Goal: Task Accomplishment & Management: Manage account settings

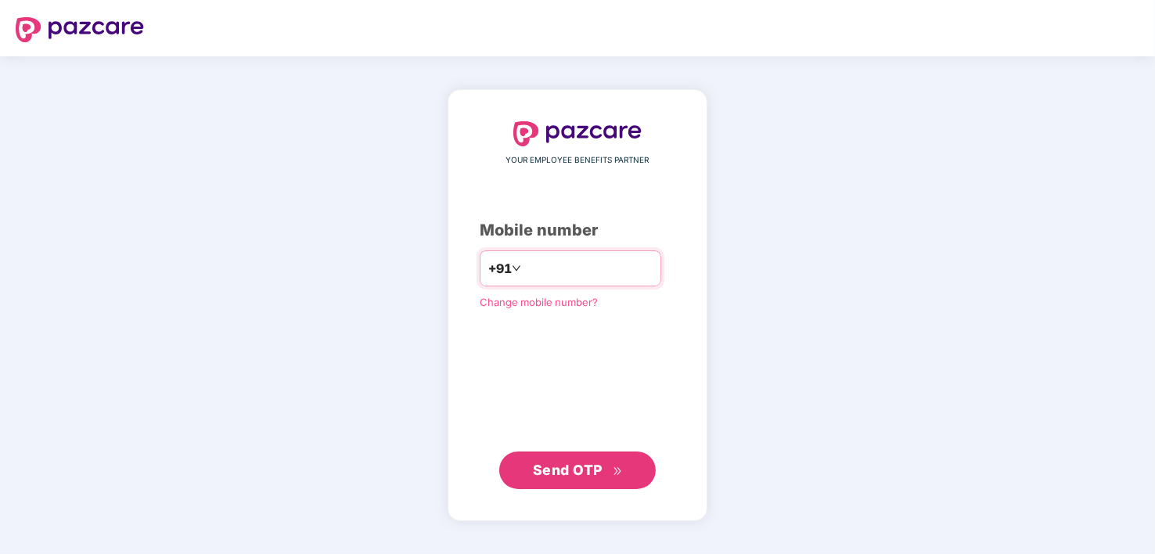
click at [589, 263] on input "number" at bounding box center [588, 268] width 128 height 25
type input "**********"
click at [552, 467] on span "Send OTP" at bounding box center [568, 469] width 70 height 16
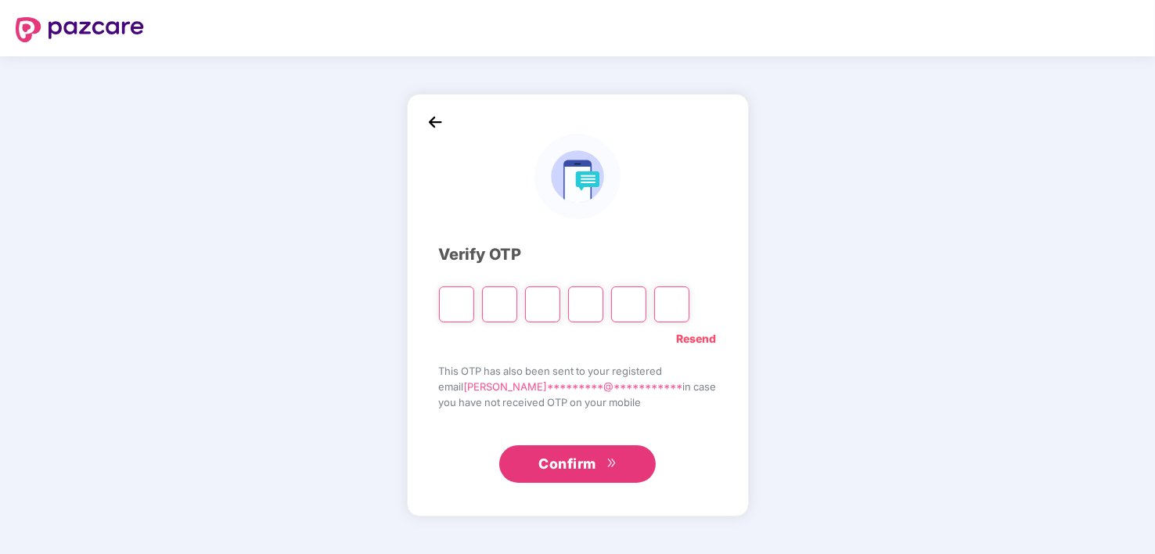
type input "*"
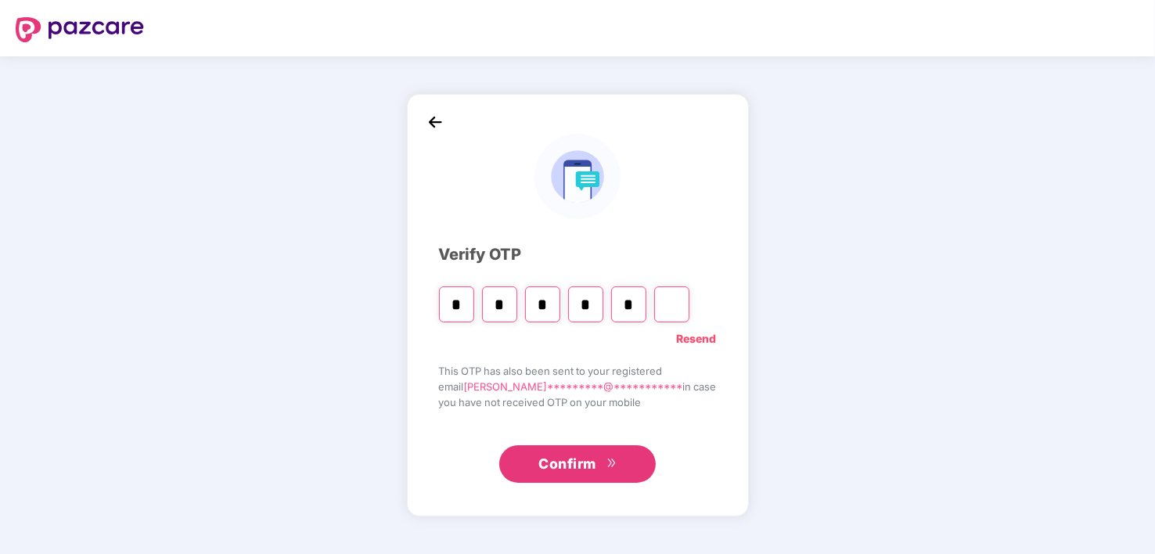
type input "*"
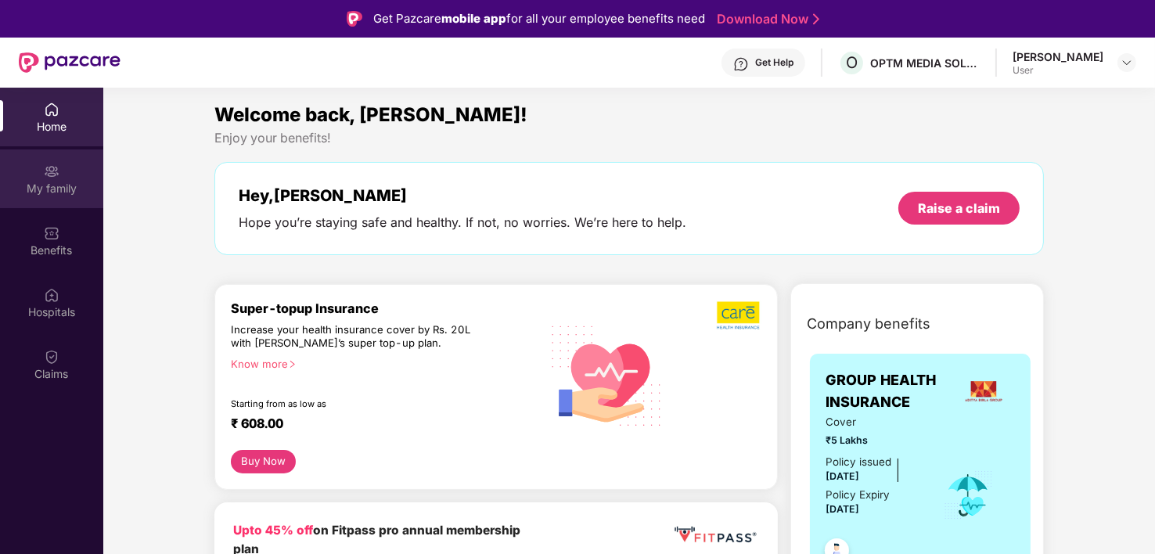
click at [38, 182] on div "My family" at bounding box center [51, 189] width 103 height 16
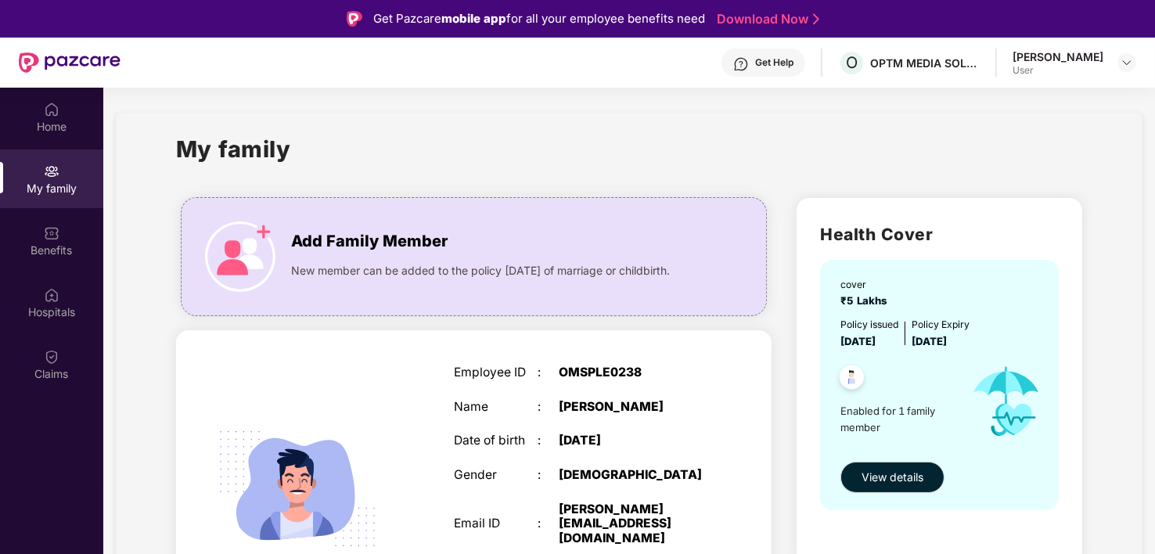
drag, startPoint x: 1153, startPoint y: 150, endPoint x: 1153, endPoint y: 288, distance: 137.8
click at [1153, 288] on section "My family Add Family Member New member can be added to the policy [DATE] of mar…" at bounding box center [629, 415] width 1052 height 655
click at [689, 380] on div "OMSPLE0238" at bounding box center [632, 373] width 146 height 15
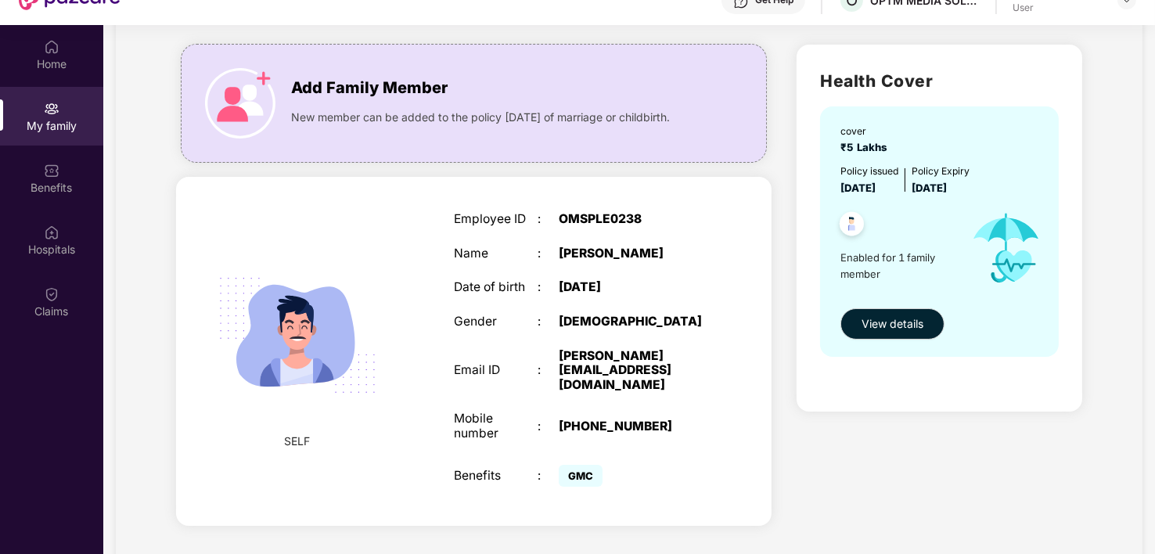
scroll to position [88, 0]
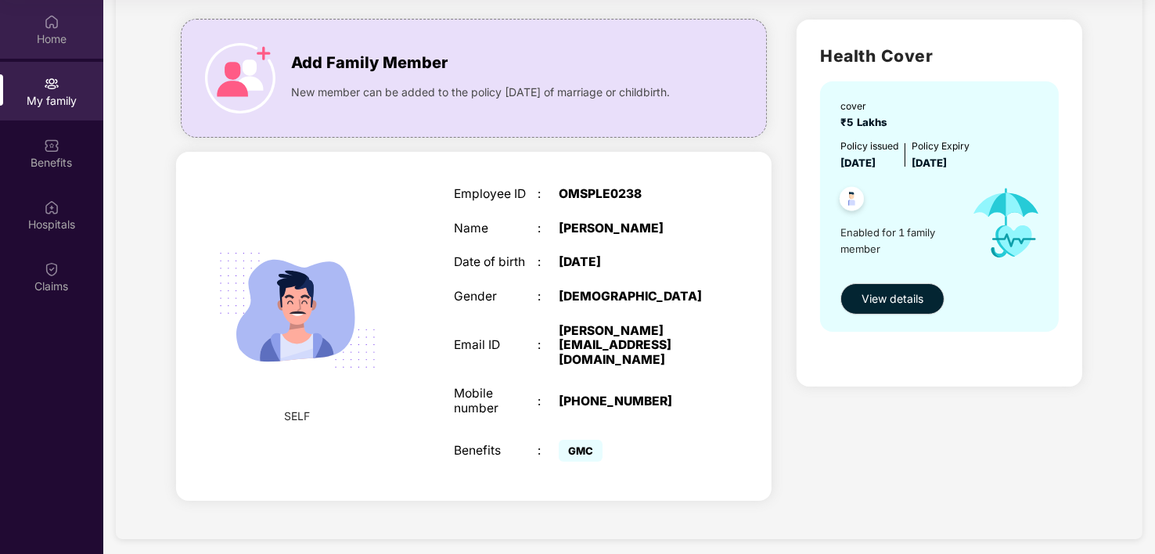
click at [61, 13] on div "Home" at bounding box center [51, 29] width 103 height 59
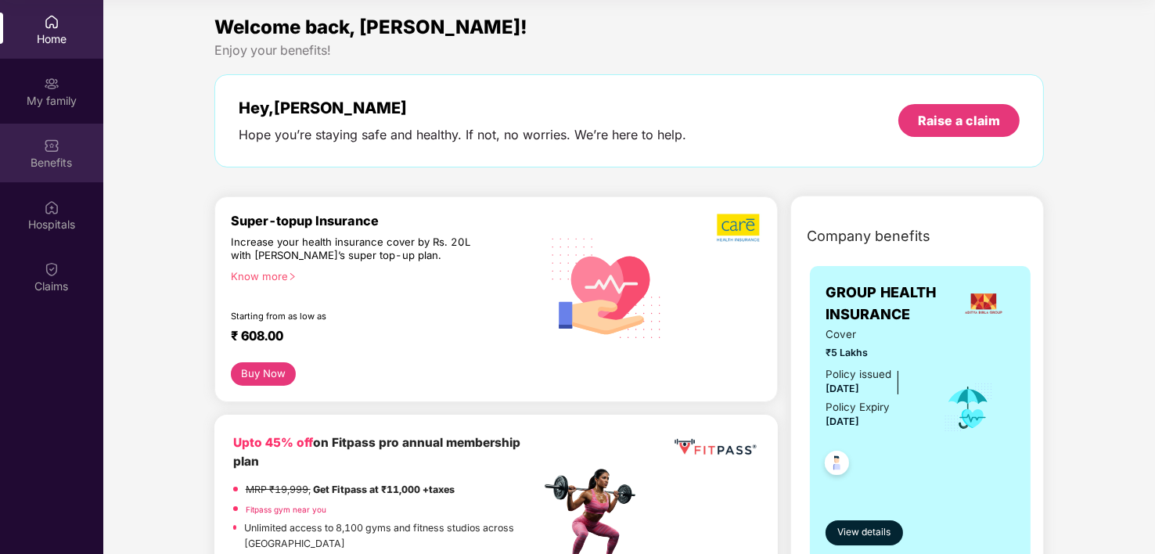
click at [41, 169] on div "Benefits" at bounding box center [51, 163] width 103 height 16
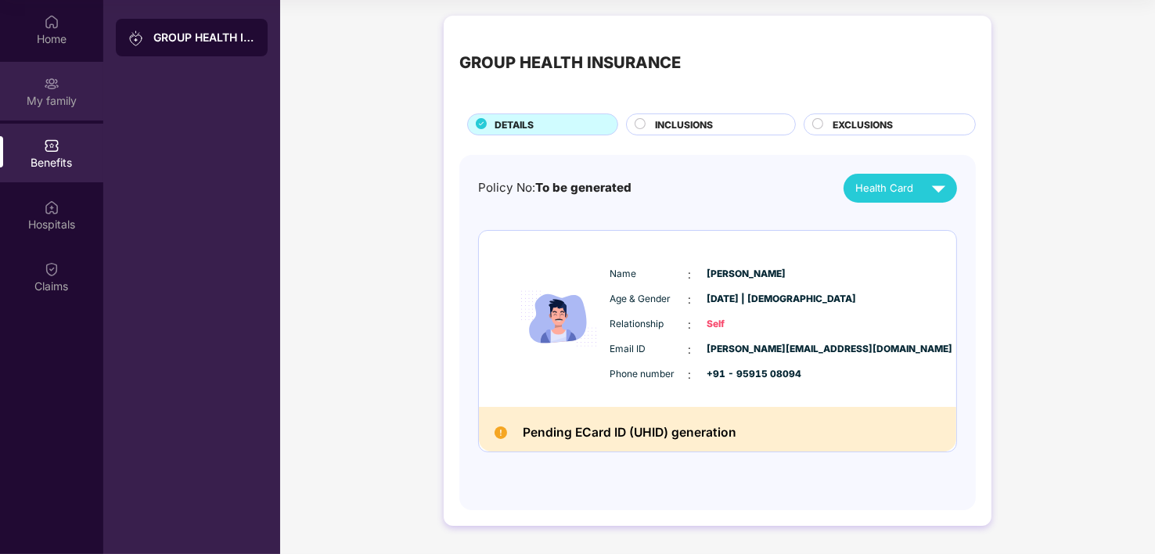
click at [73, 75] on div "My family" at bounding box center [51, 91] width 103 height 59
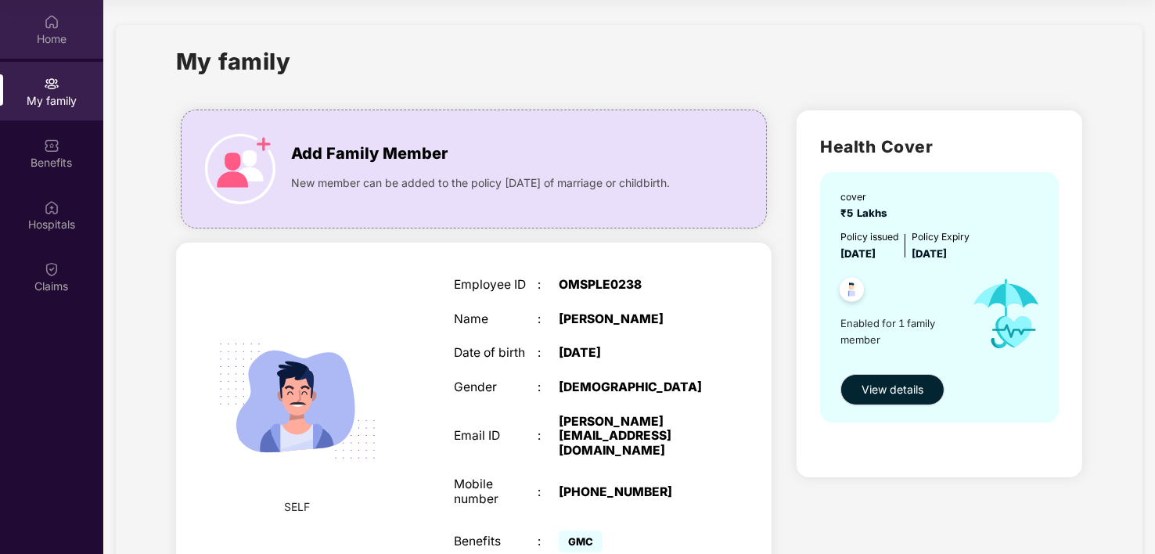
click at [41, 38] on div "Home" at bounding box center [51, 39] width 103 height 16
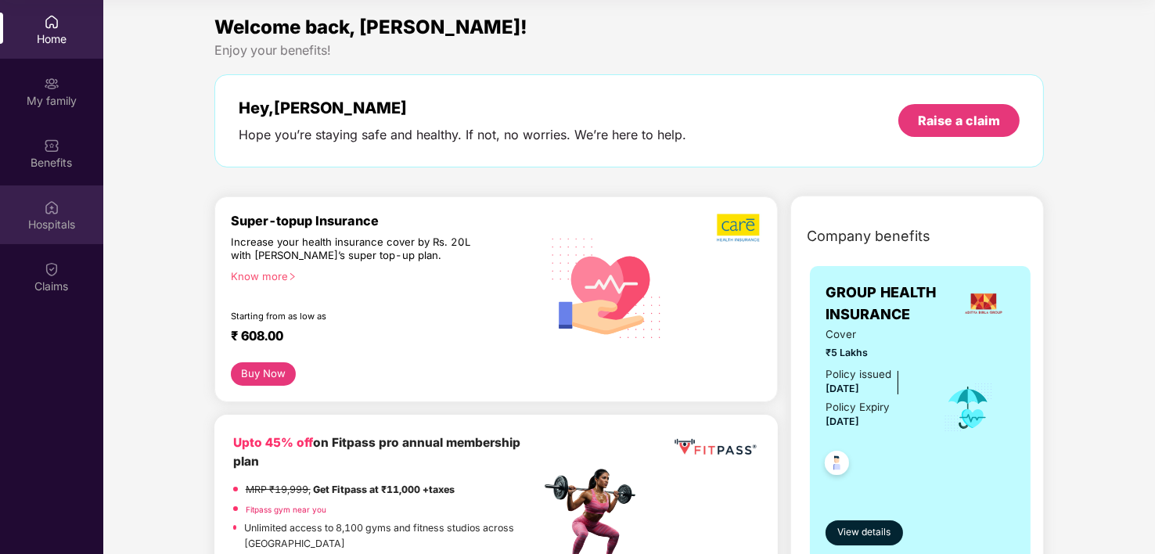
click at [52, 204] on img at bounding box center [52, 208] width 16 height 16
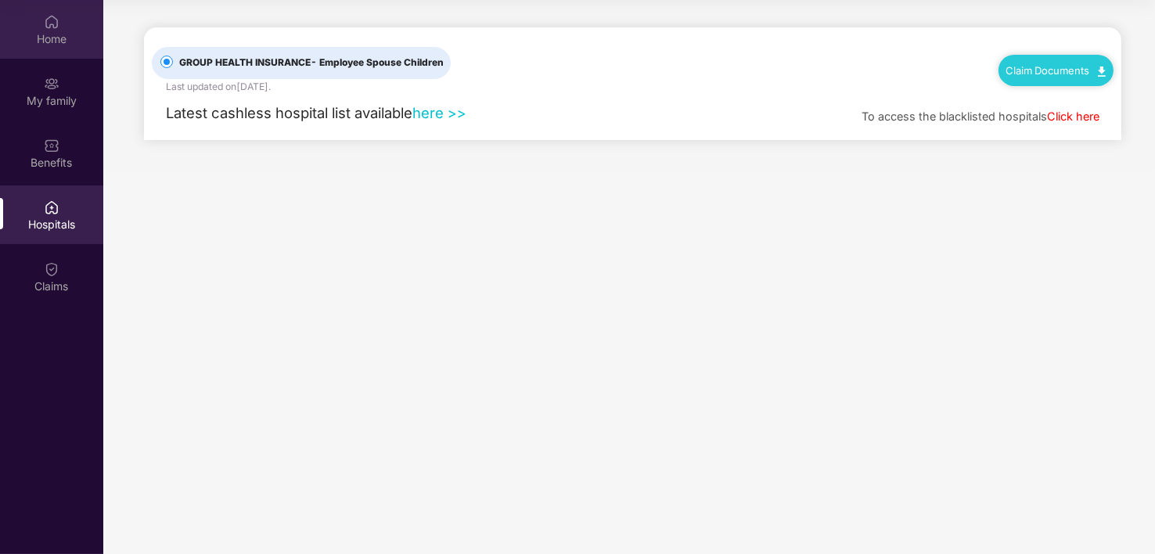
click at [52, 41] on div "Home" at bounding box center [51, 39] width 103 height 16
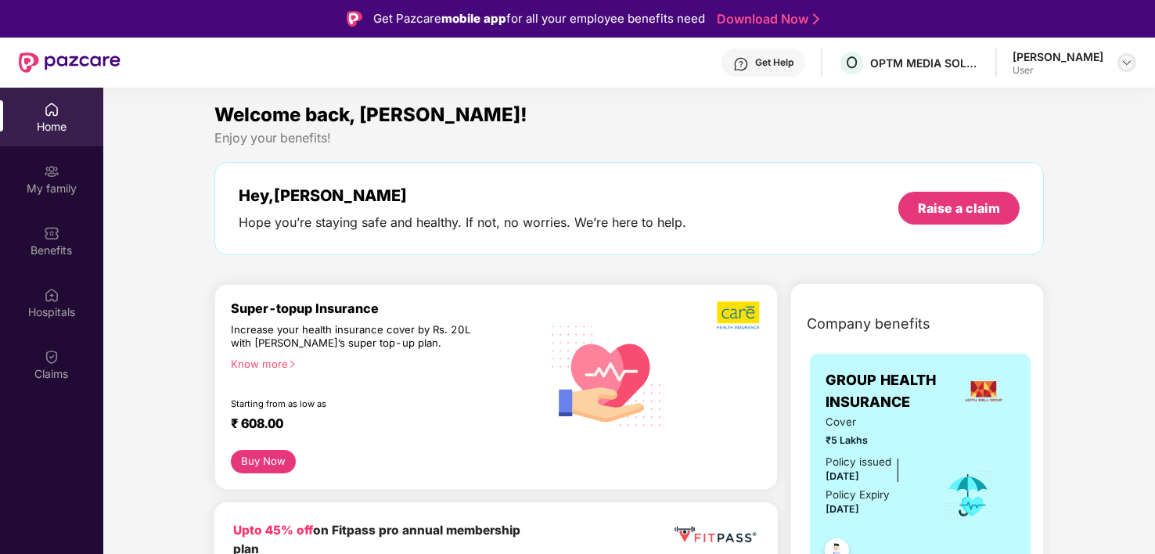
click at [1133, 63] on div at bounding box center [1127, 62] width 19 height 19
click at [986, 96] on div "Logout" at bounding box center [1054, 98] width 204 height 31
